Goal: Check status: Check status

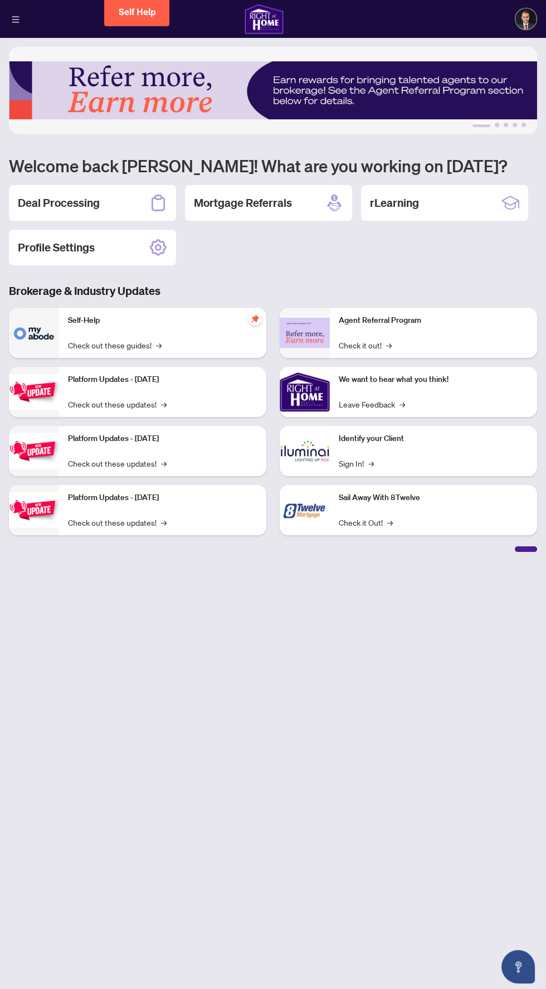
click at [16, 18] on icon "menu" at bounding box center [15, 19] width 7 height 6
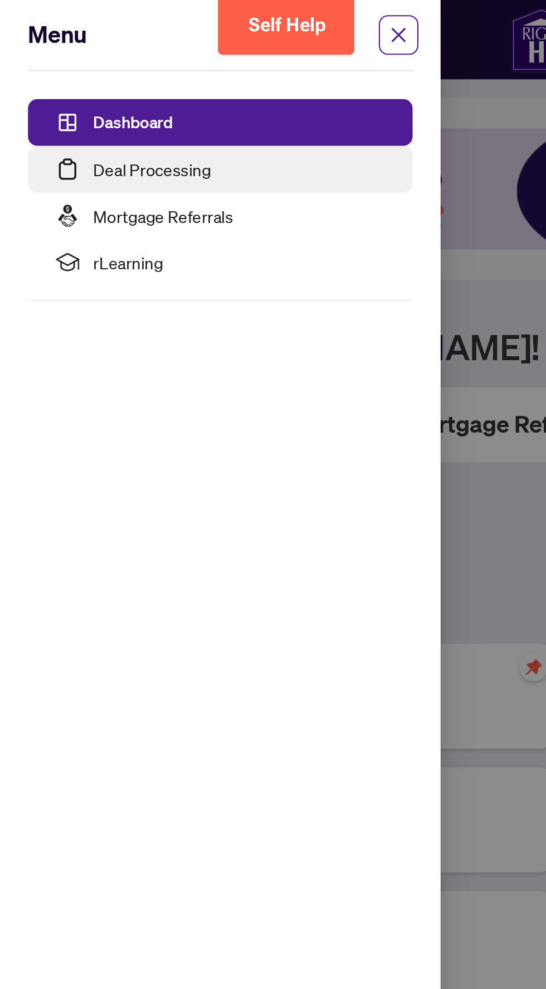
click at [45, 79] on link "Deal Processing" at bounding box center [73, 81] width 56 height 10
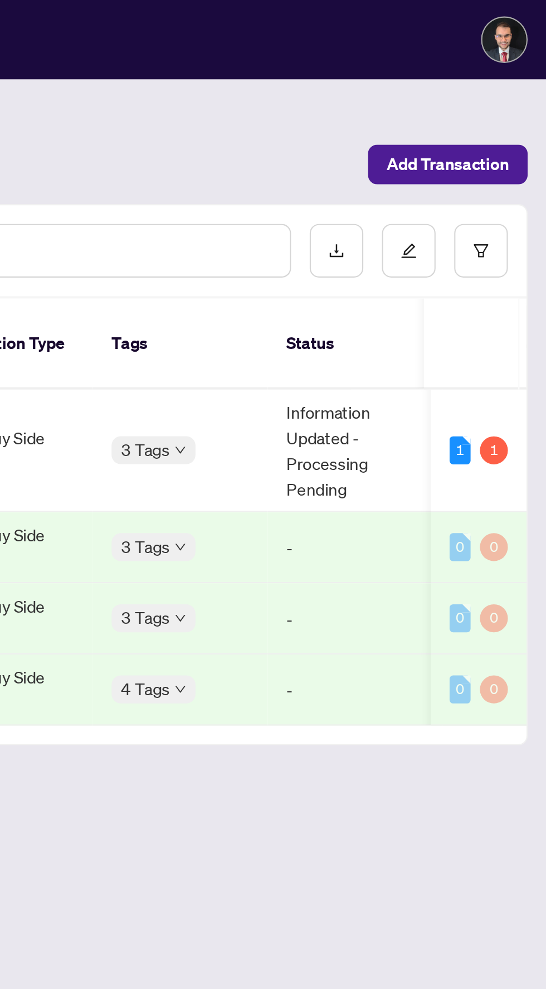
click at [414, 211] on td "Information Updated - Processing Pending" at bounding box center [455, 215] width 84 height 59
click at [450, 197] on td "Information Updated - Processing Pending" at bounding box center [455, 215] width 84 height 59
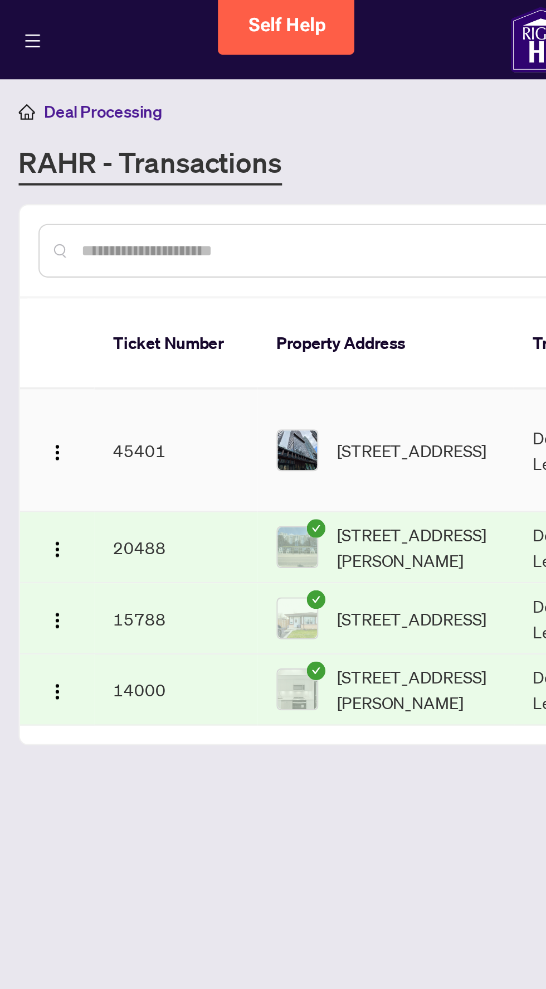
click at [66, 212] on td "45401" at bounding box center [84, 215] width 78 height 59
click at [187, 209] on span "609-82 Dalhousie St, Toronto, Ontario M5B 0C5, Canada" at bounding box center [196, 215] width 71 height 12
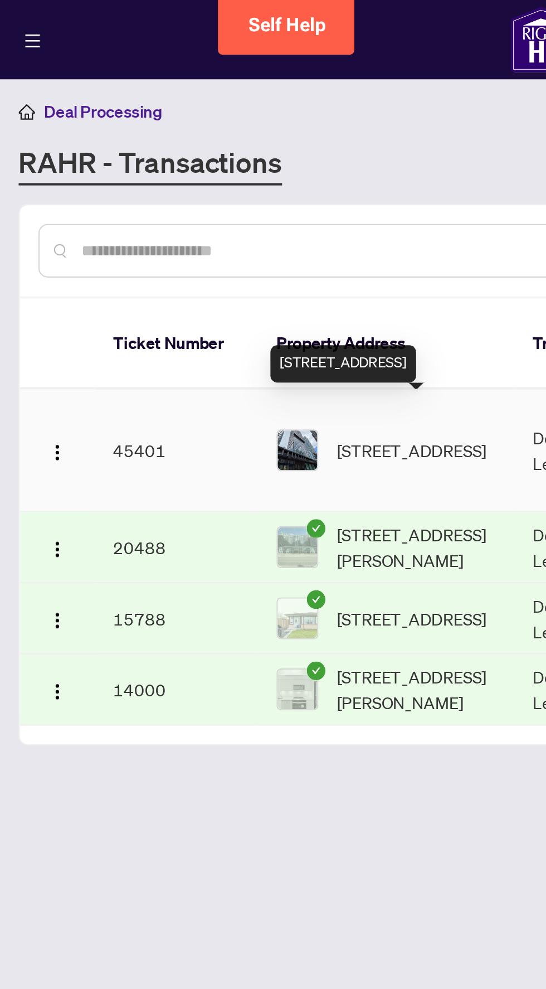
click at [183, 209] on span "609-82 Dalhousie St, Toronto, Ontario M5B 0C5, Canada" at bounding box center [196, 215] width 71 height 12
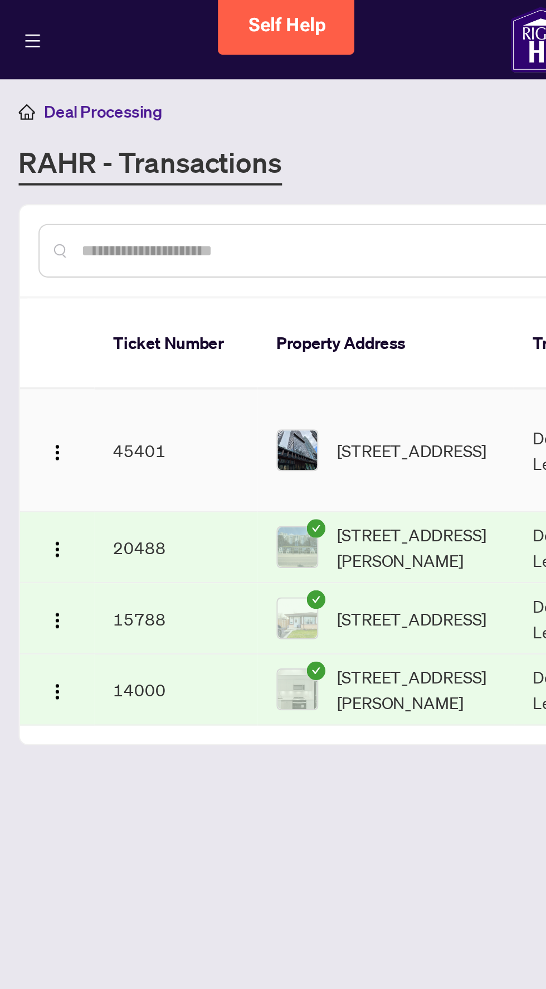
click at [186, 209] on span "609-82 Dalhousie St, Toronto, Ontario M5B 0C5, Canada" at bounding box center [196, 215] width 71 height 12
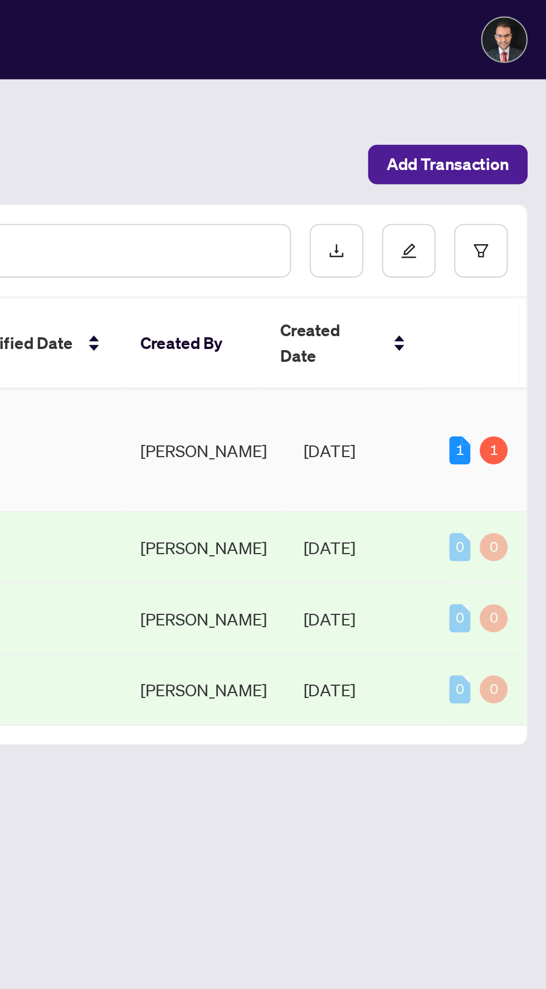
click at [506, 208] on div "1" at bounding box center [505, 214] width 10 height 13
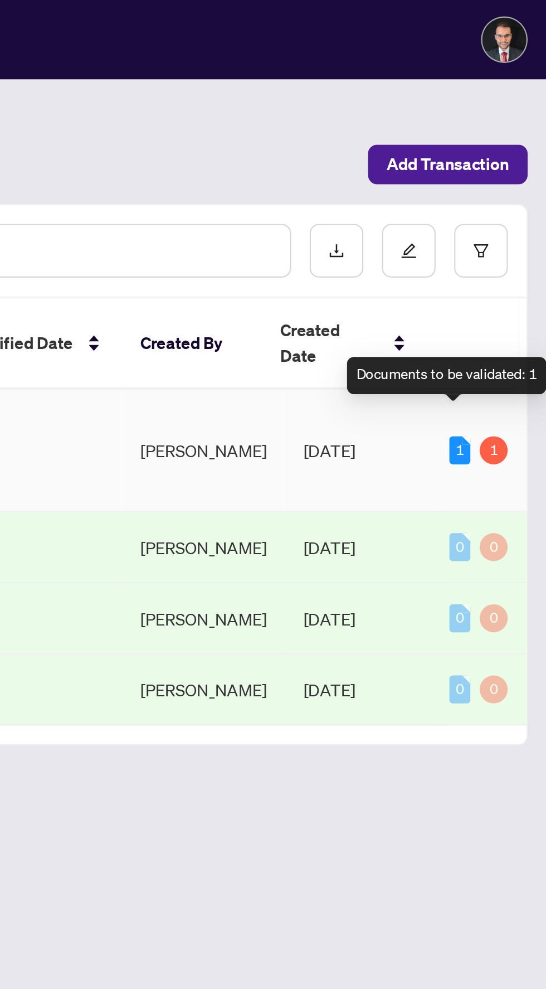
click at [520, 210] on td "1 1" at bounding box center [514, 215] width 46 height 59
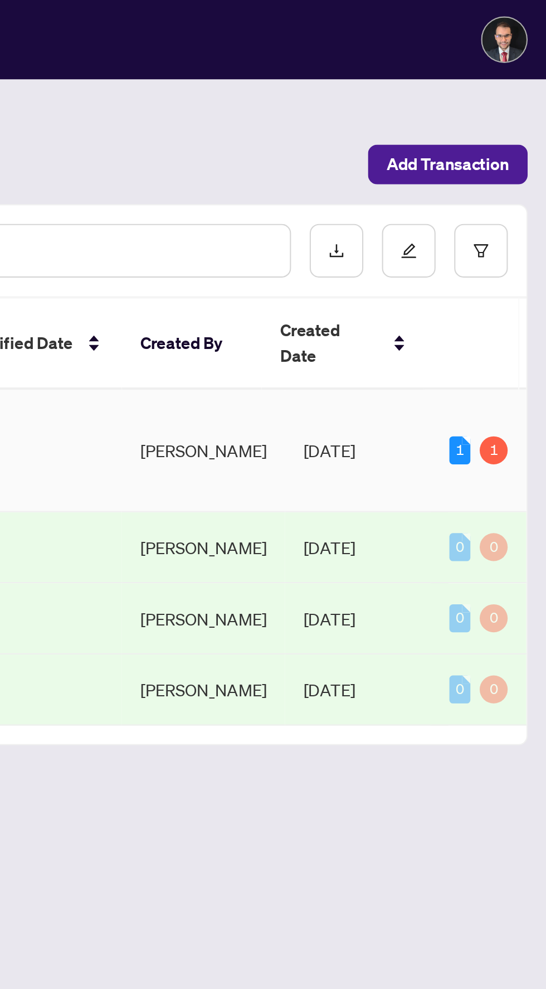
click at [523, 208] on div "1 1" at bounding box center [514, 214] width 28 height 13
click at [526, 202] on td "1 1" at bounding box center [514, 215] width 46 height 59
